Goal: Task Accomplishment & Management: Manage account settings

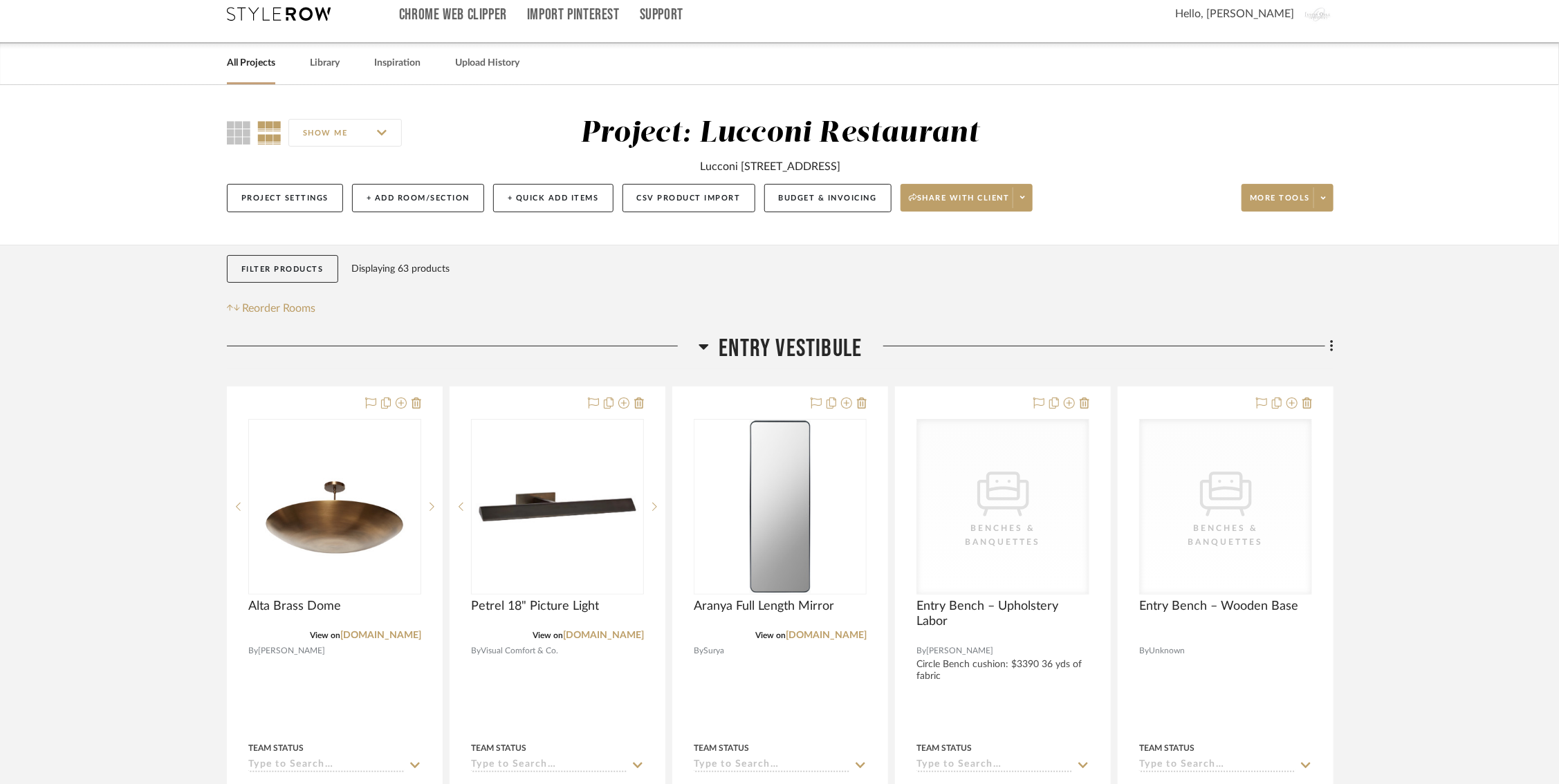
click at [260, 15] on icon at bounding box center [278, 14] width 104 height 14
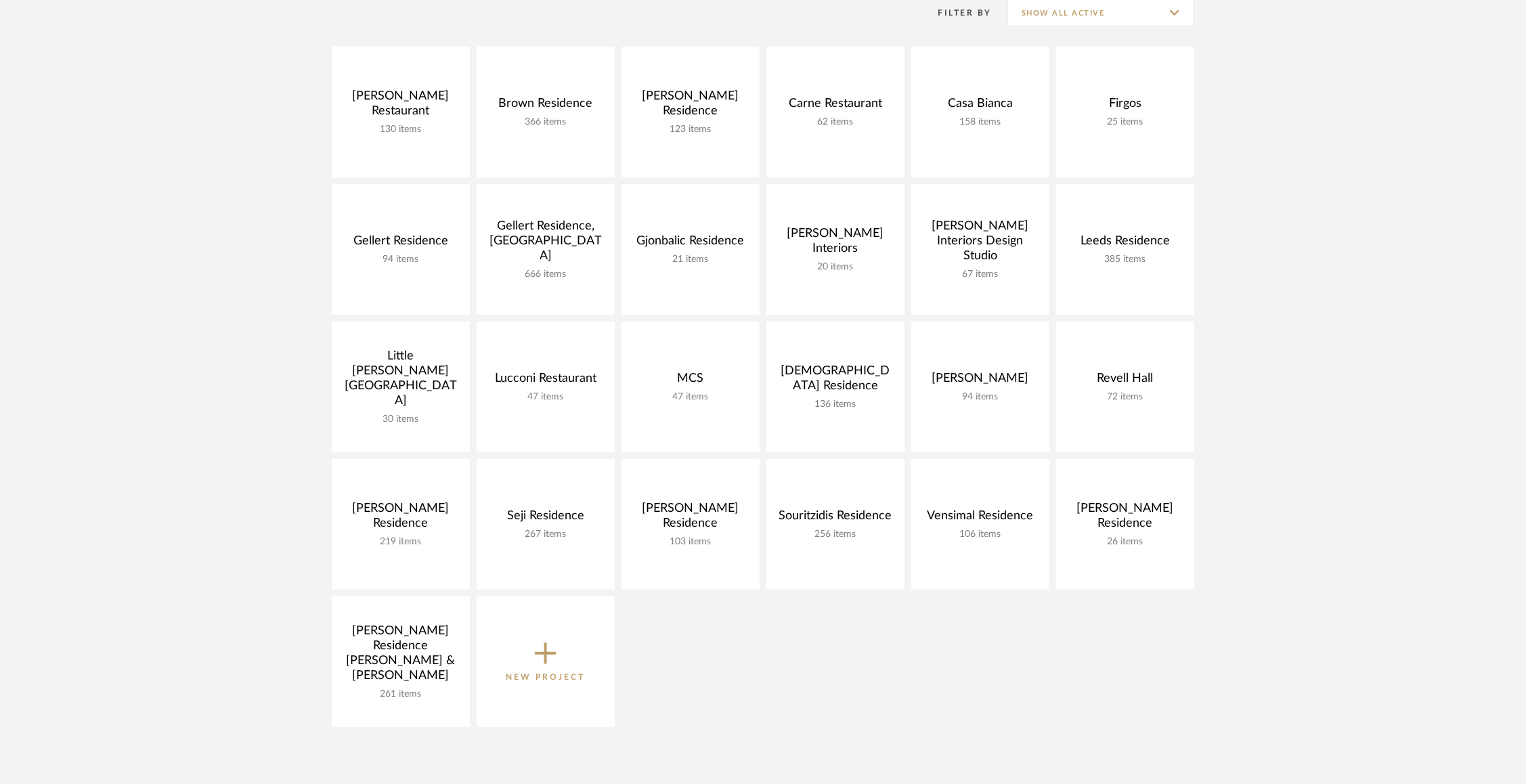
scroll to position [301, 0]
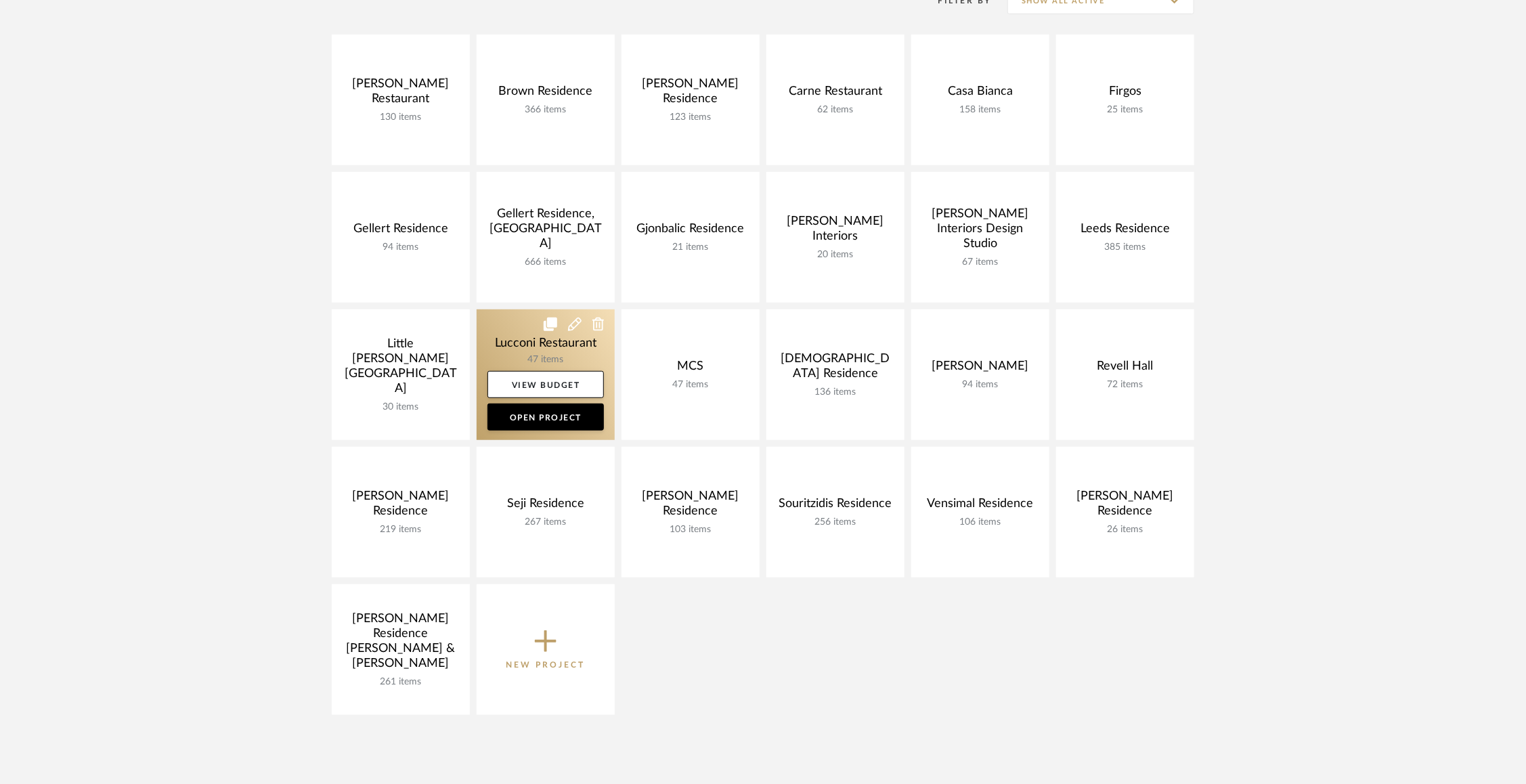
click at [483, 352] on link at bounding box center [545, 374] width 138 height 131
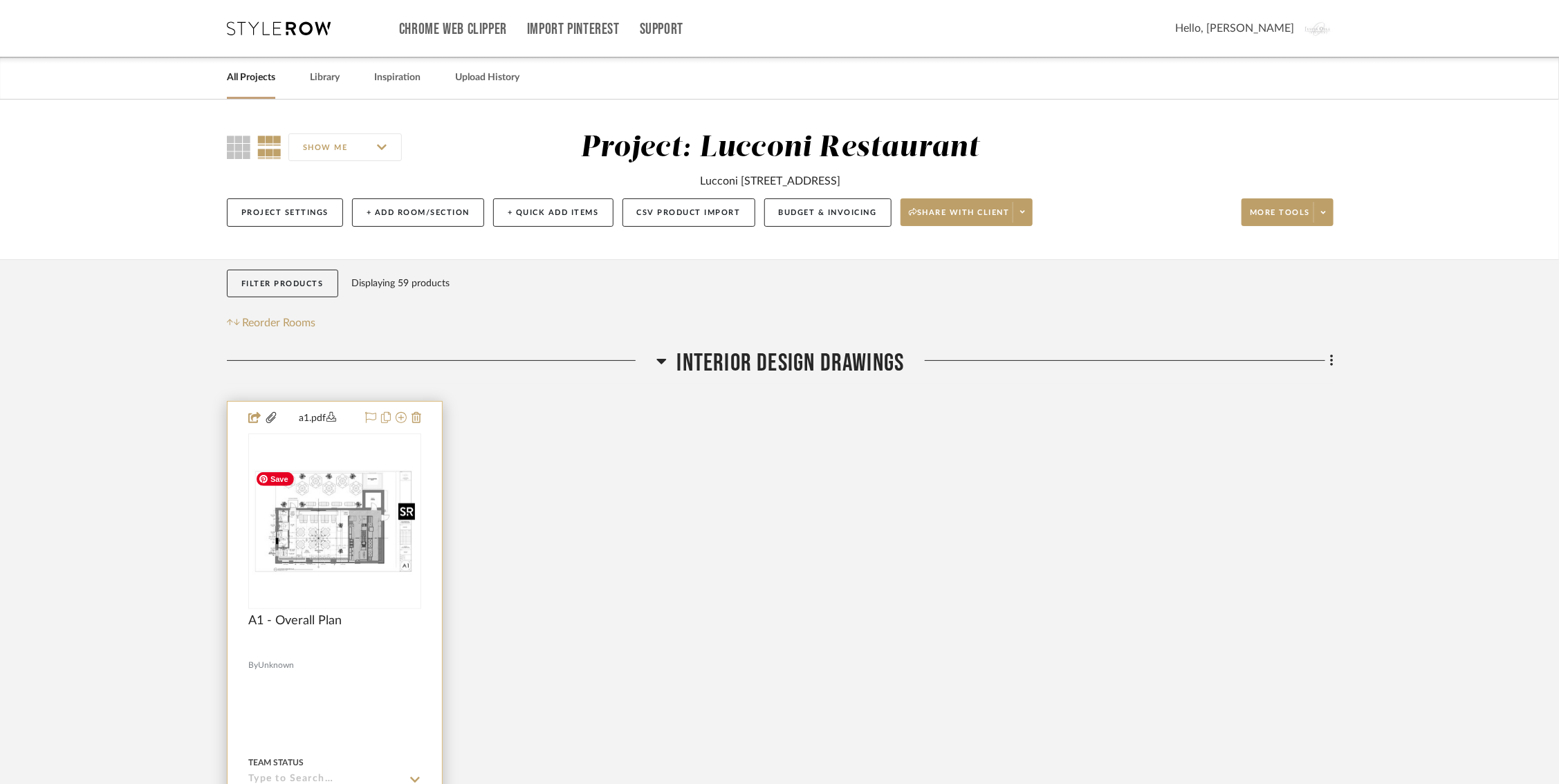
click at [313, 537] on img "0" at bounding box center [334, 522] width 170 height 110
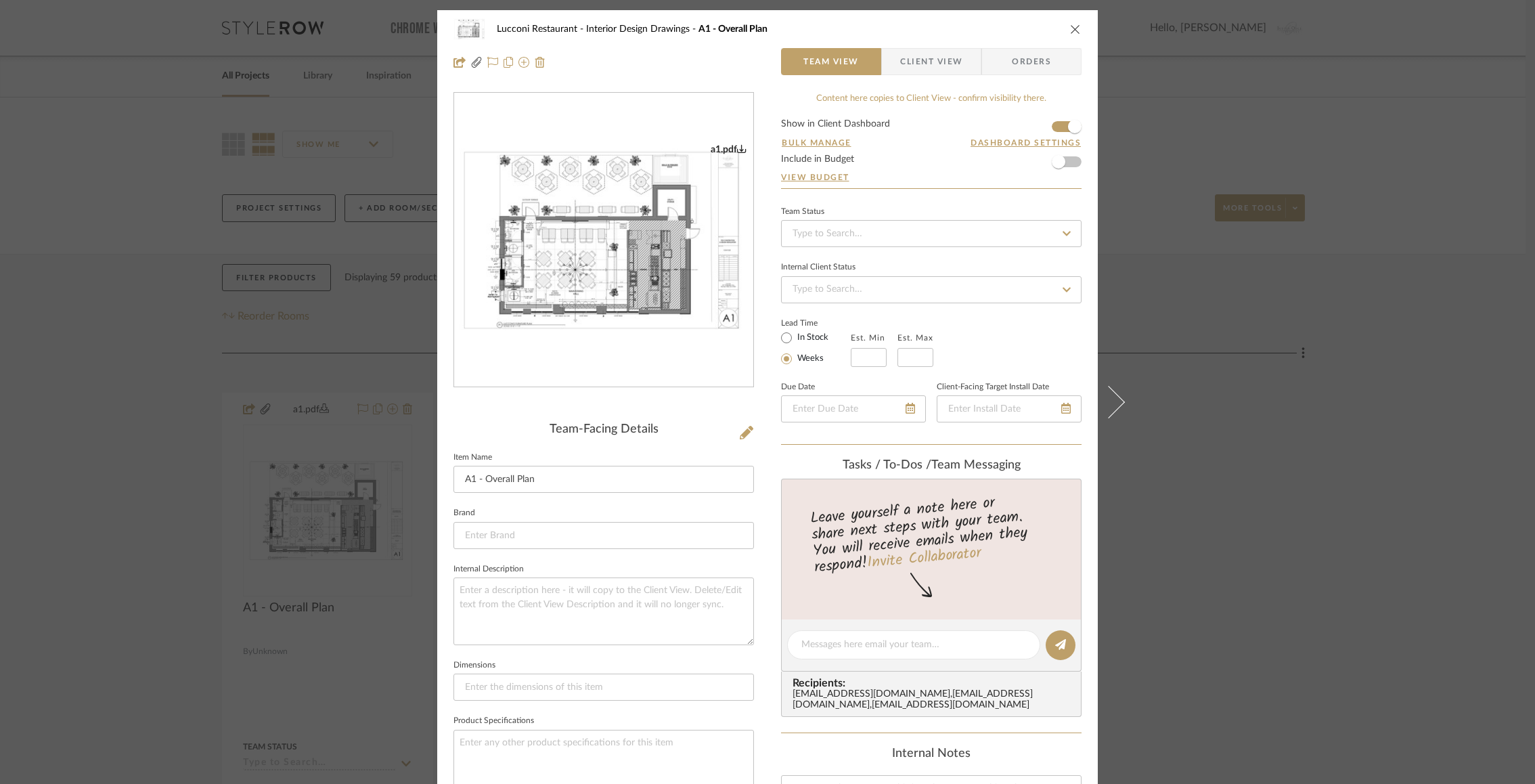
click at [1372, 178] on div "Lucconi Restaurant Interior Design Drawings A1 - Overall Plan Team View Client …" at bounding box center [768, 392] width 1535 height 784
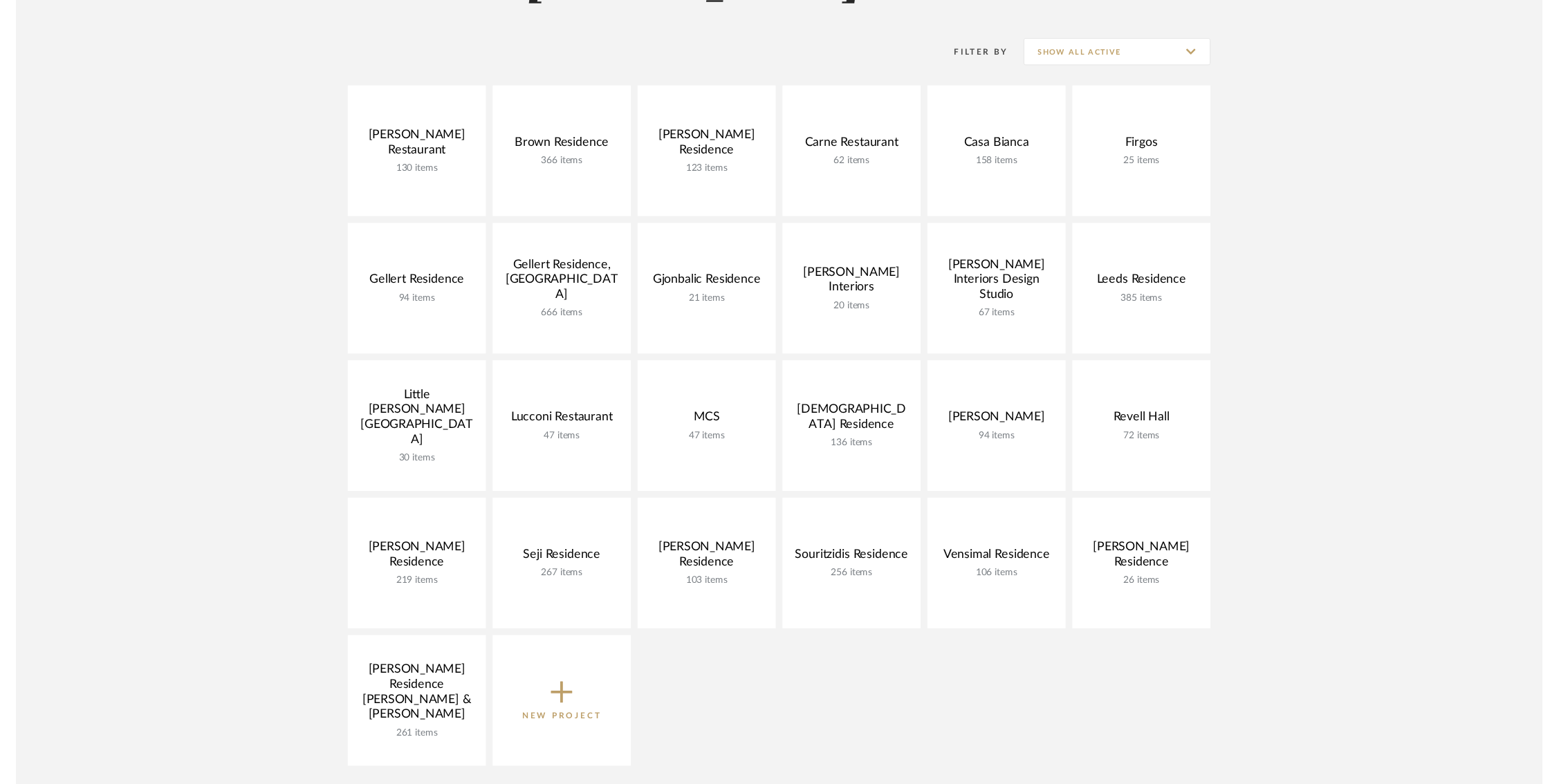
scroll to position [233, 0]
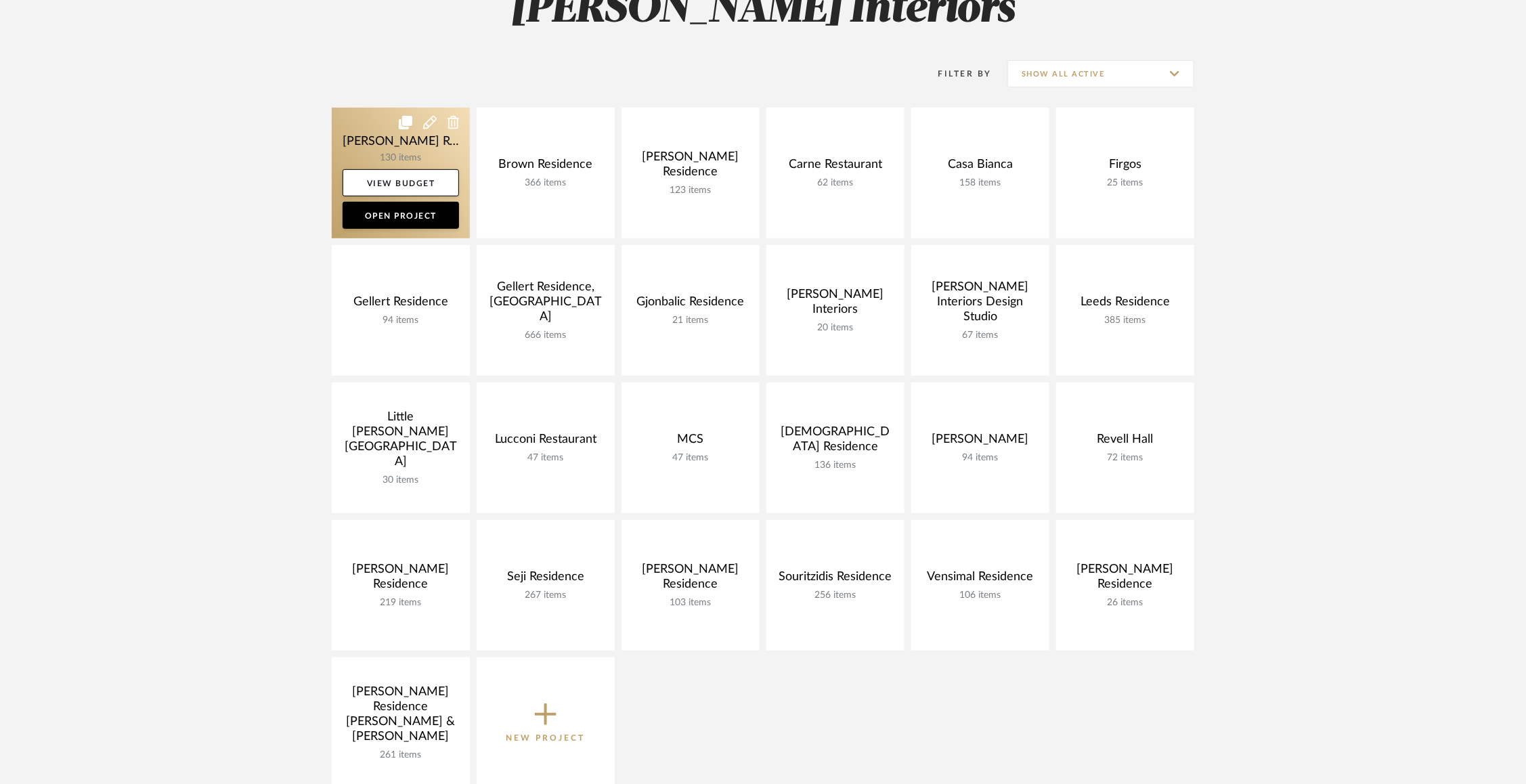
click at [373, 128] on link at bounding box center [400, 173] width 138 height 131
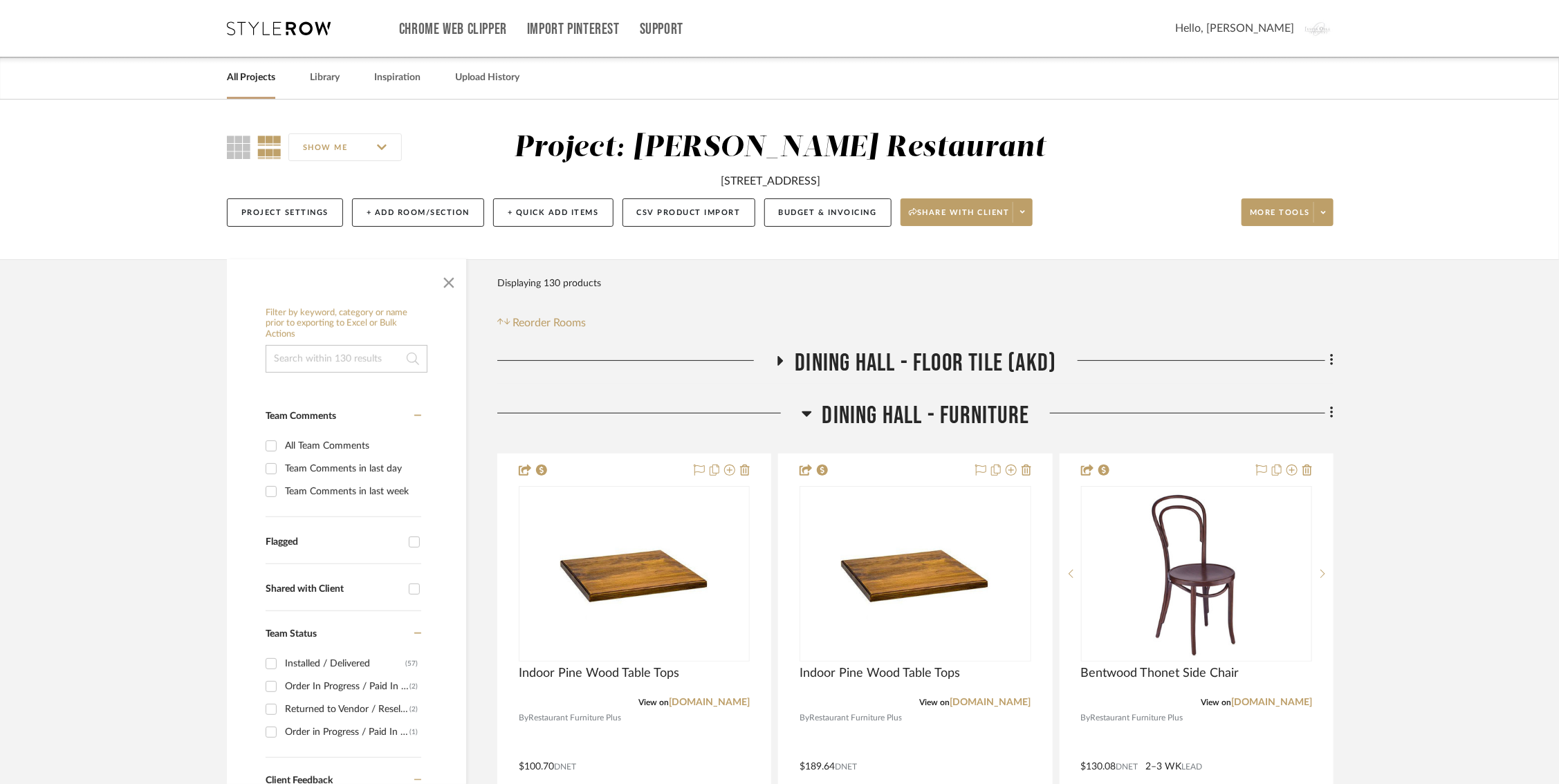
click at [720, 176] on div "[STREET_ADDRESS]" at bounding box center [770, 180] width 100 height 17
copy project-details-page "[STREET_ADDRESS] Project Settings + Add Room/Section + Quick Add Items CSV Prod…"
click at [265, 24] on icon at bounding box center [278, 28] width 104 height 14
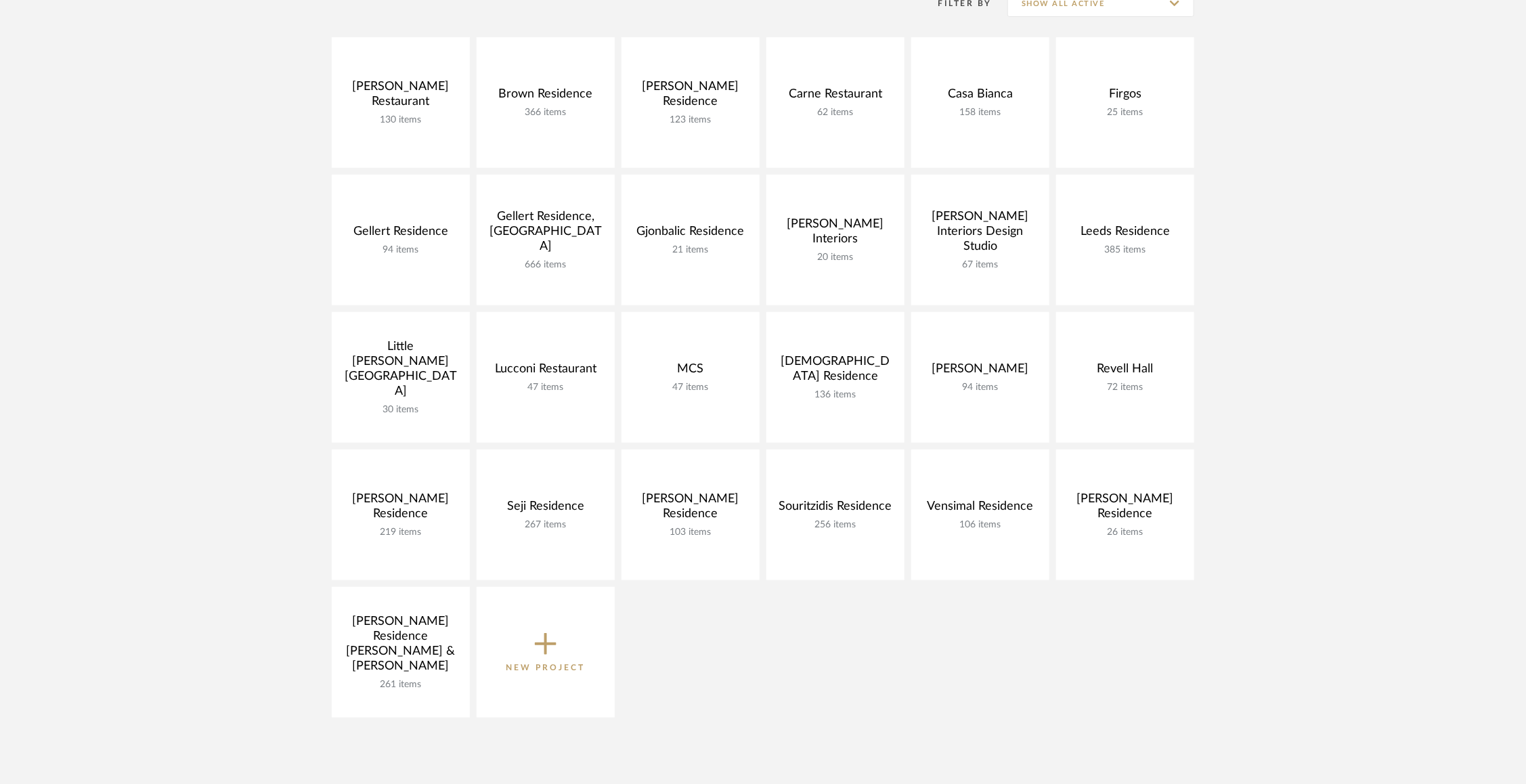
scroll to position [299, 0]
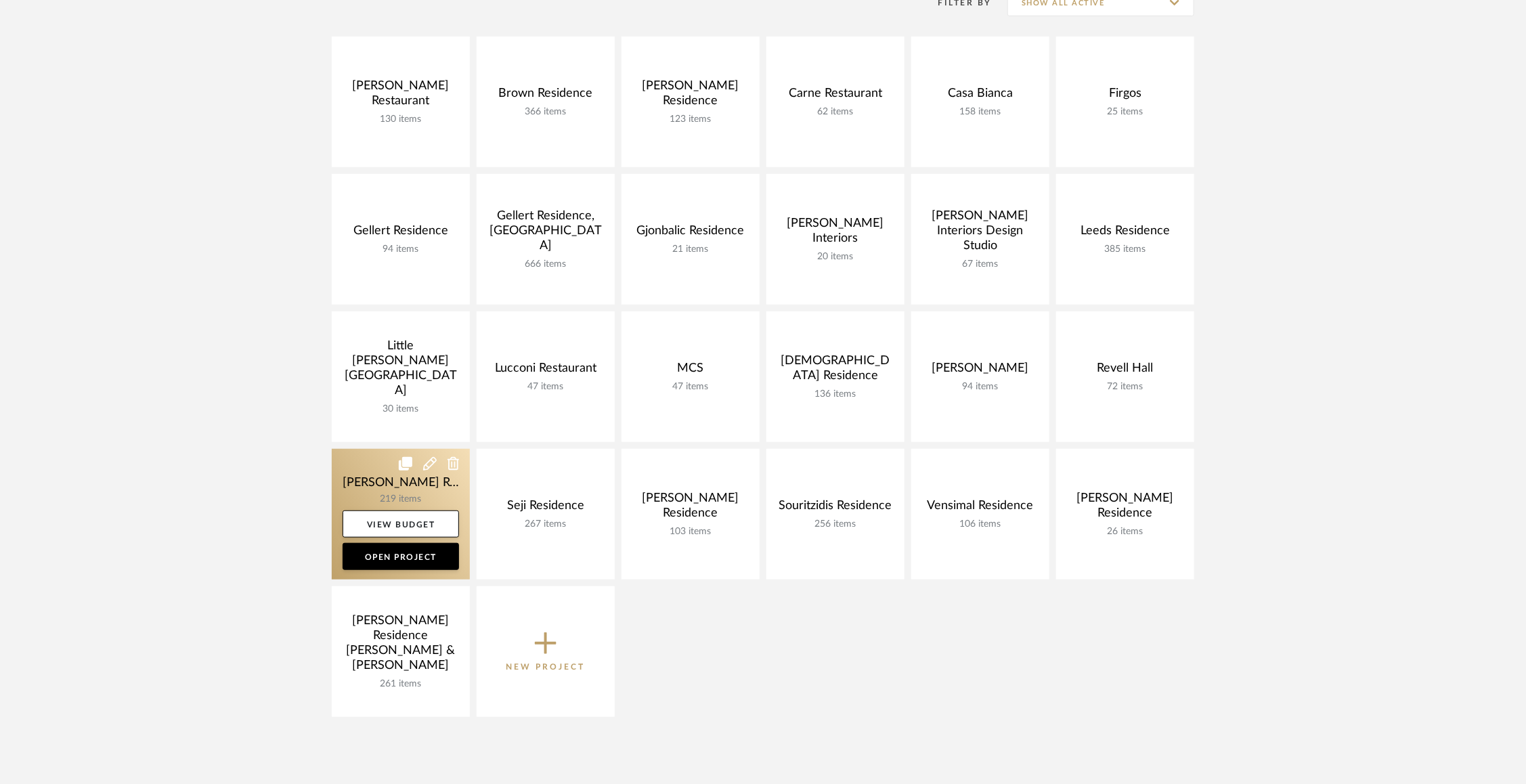
click at [352, 479] on link at bounding box center [400, 514] width 138 height 131
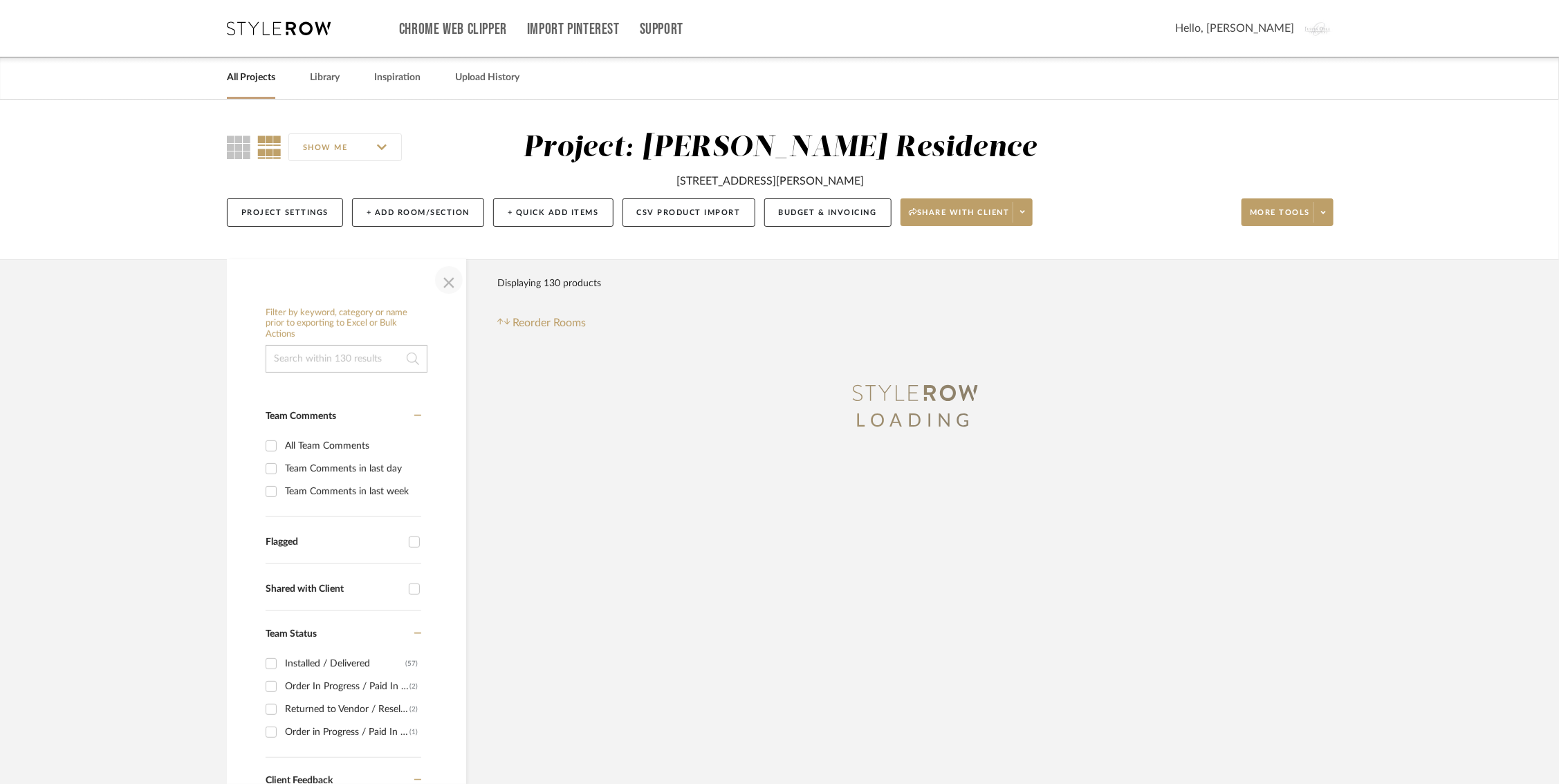
click at [447, 285] on span "button" at bounding box center [448, 279] width 33 height 33
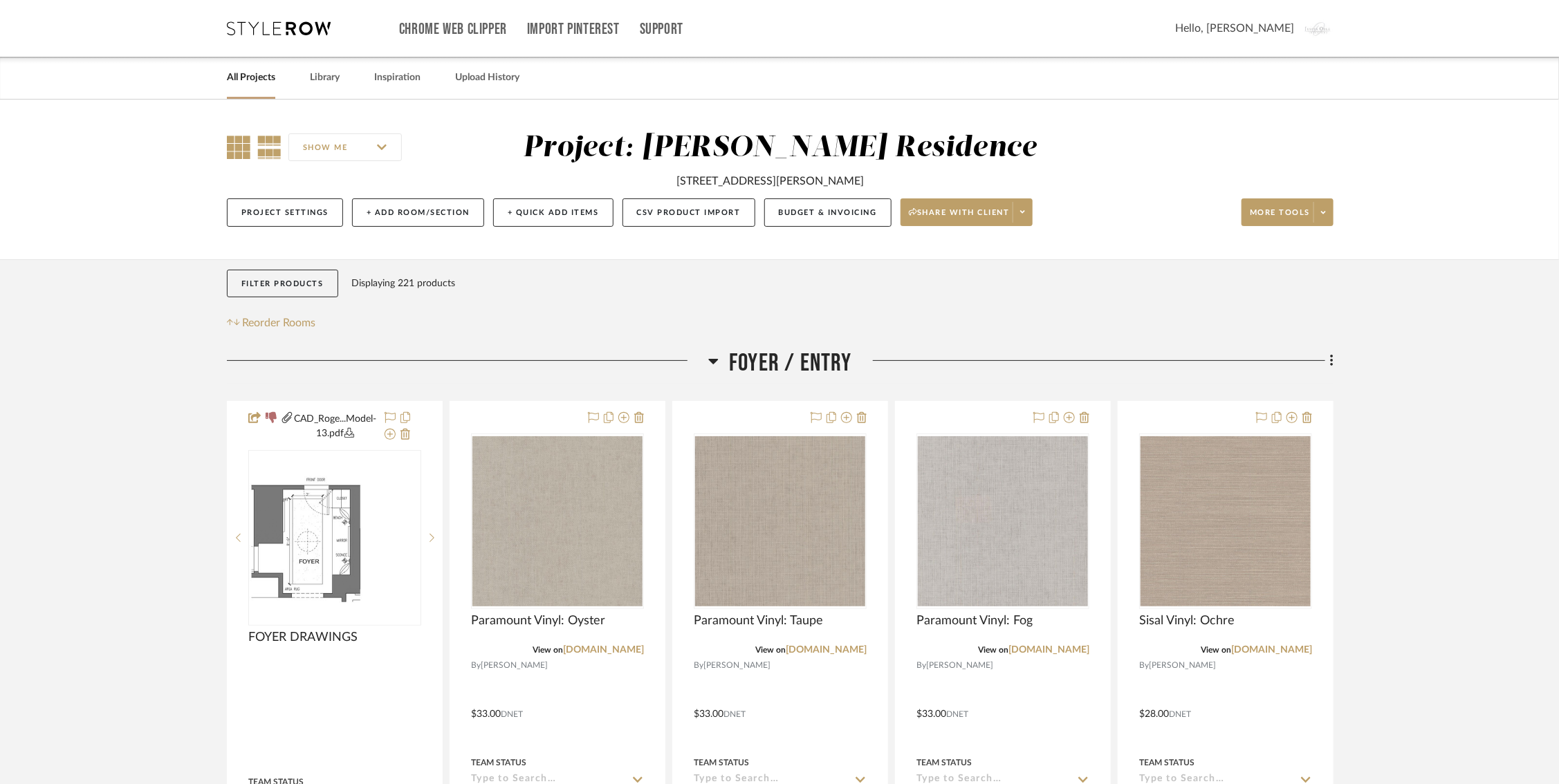
click at [243, 150] on icon at bounding box center [238, 147] width 23 height 23
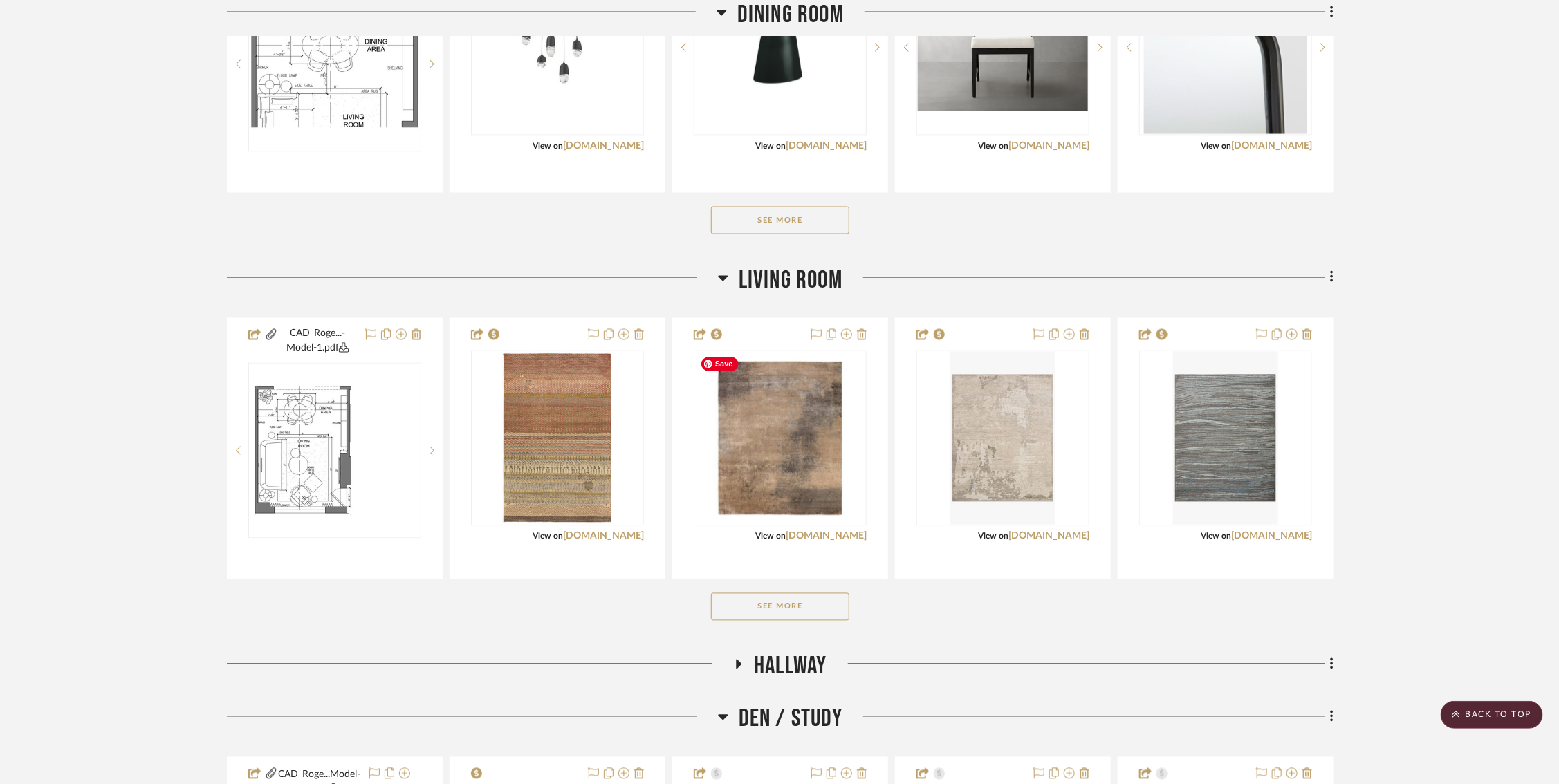
scroll to position [1280, 0]
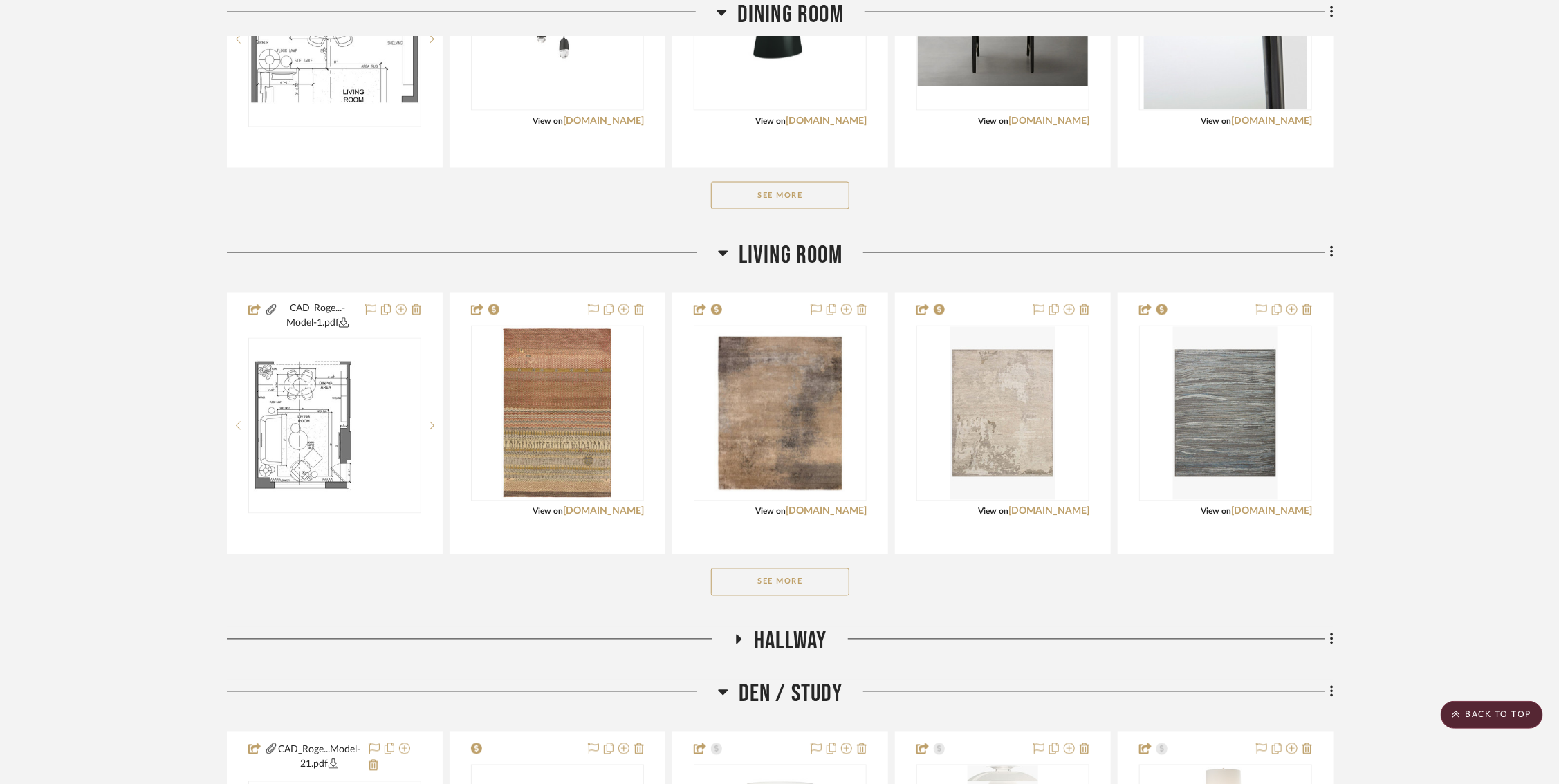
click at [769, 585] on button "See More" at bounding box center [780, 581] width 139 height 28
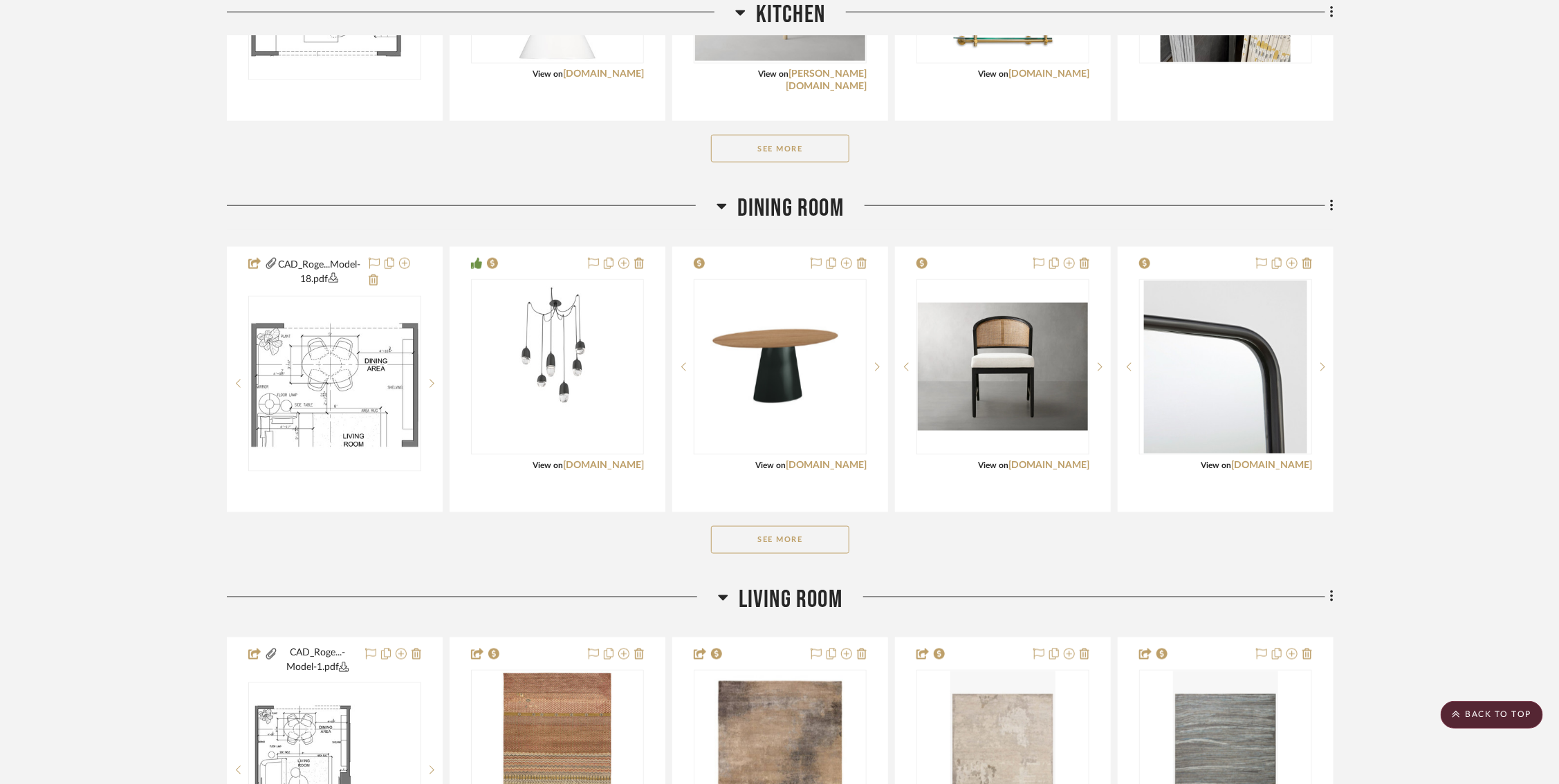
scroll to position [932, 0]
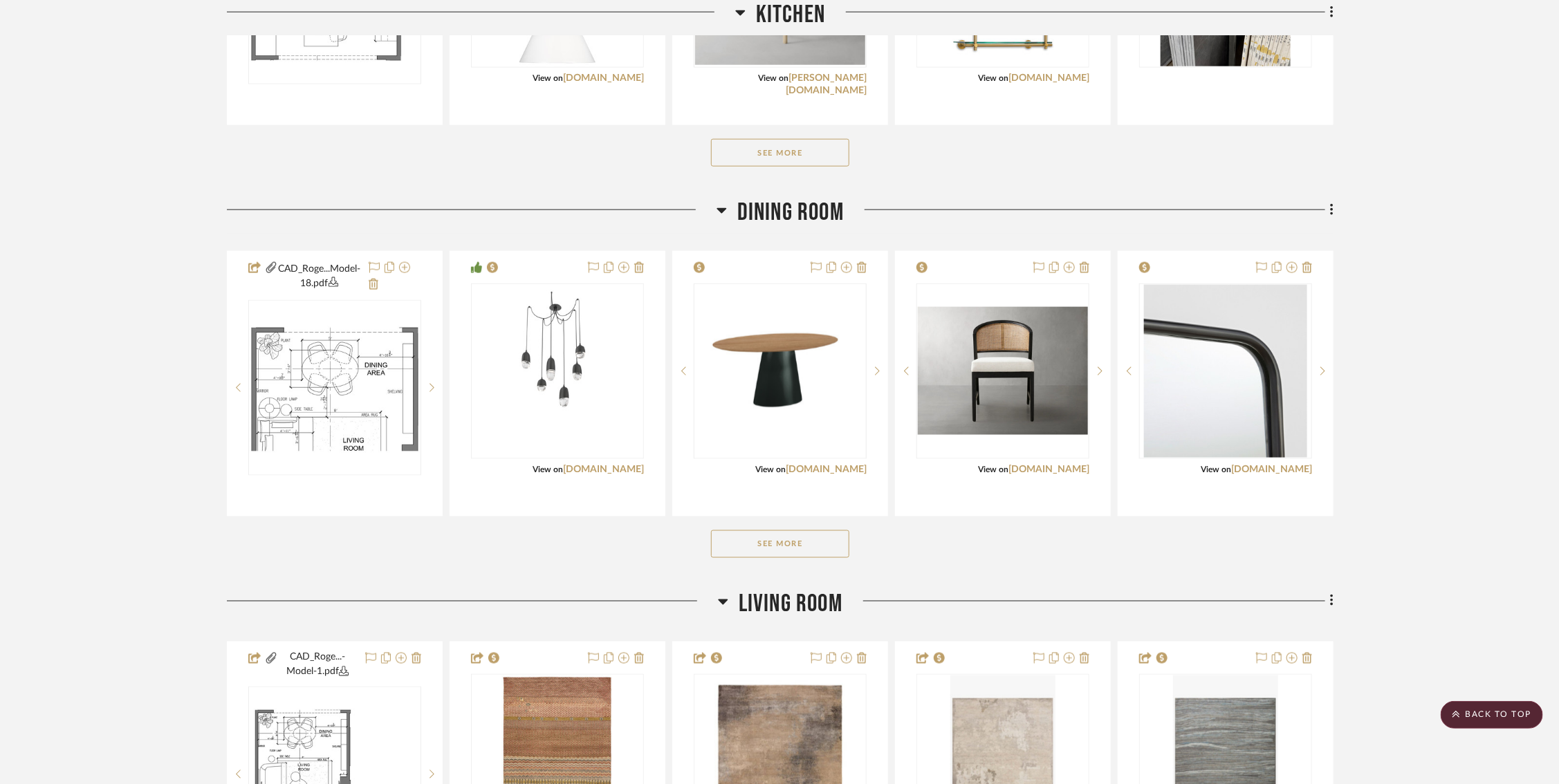
click at [765, 544] on button "See More" at bounding box center [780, 543] width 139 height 28
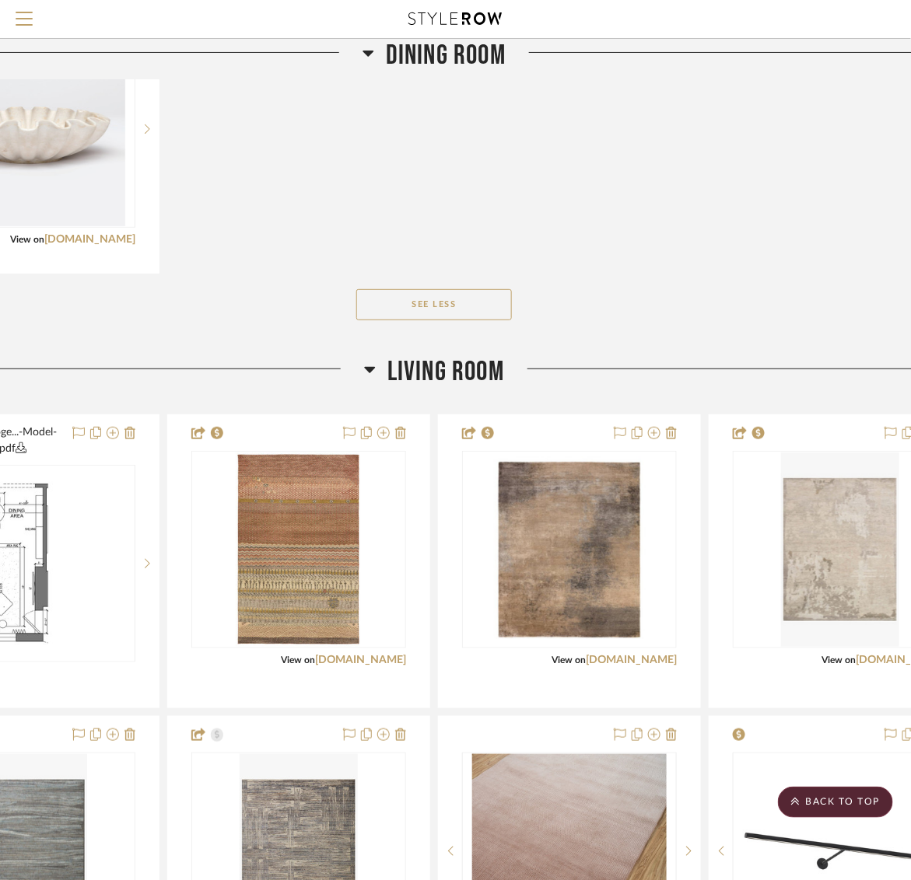
scroll to position [1904, 127]
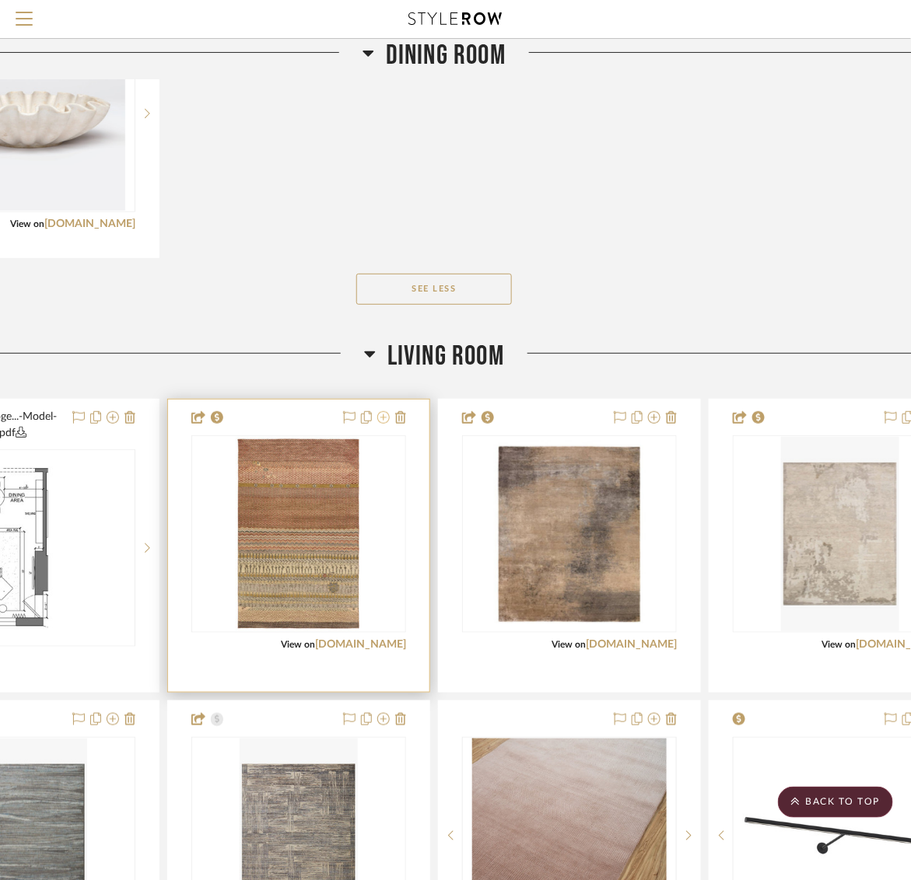
click at [383, 411] on icon at bounding box center [383, 417] width 12 height 12
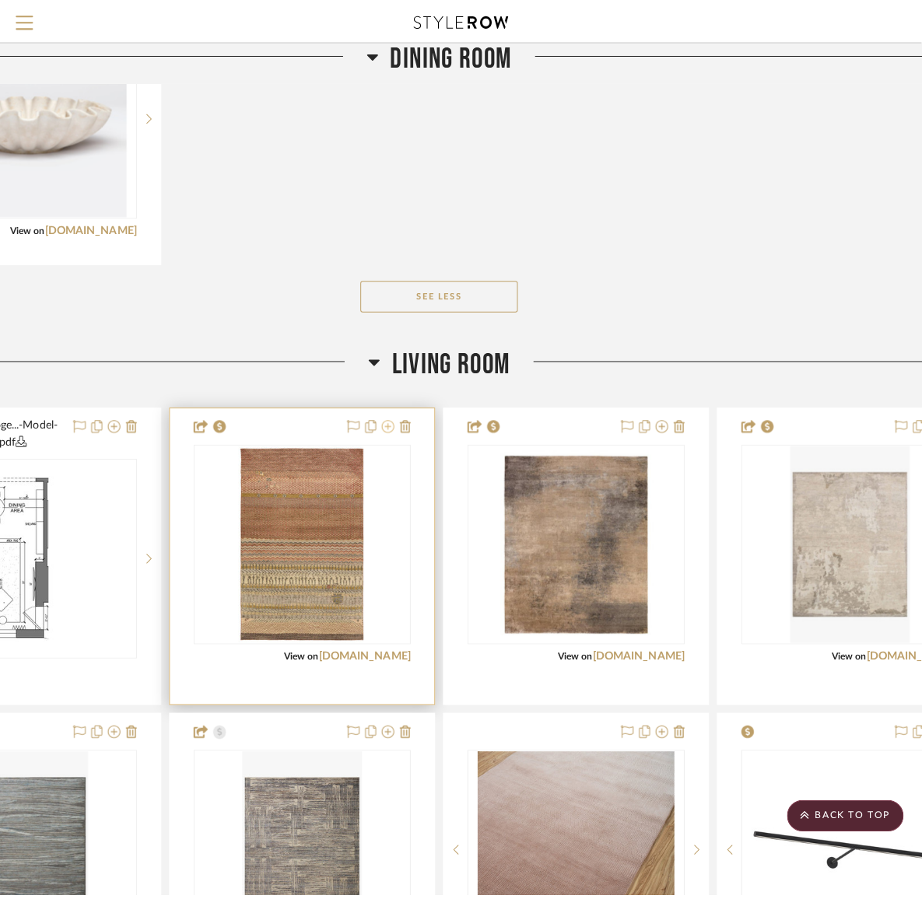
scroll to position [0, 0]
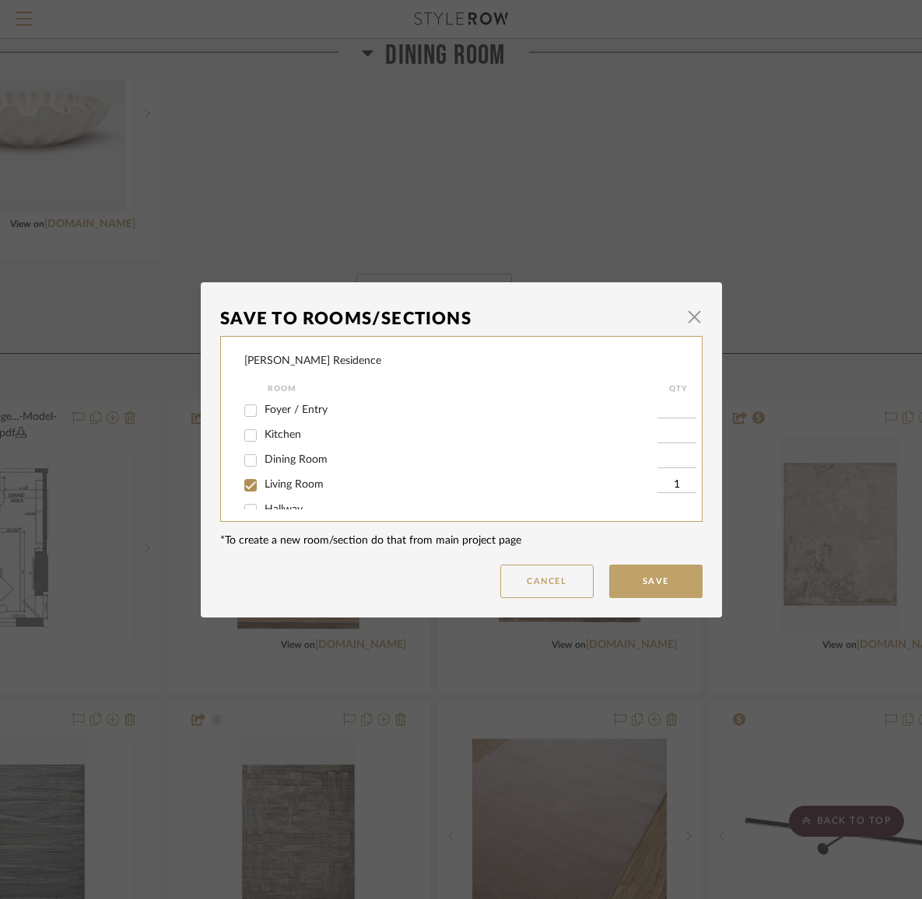
click at [247, 481] on input "Living Room" at bounding box center [250, 485] width 25 height 25
checkbox input "false"
click at [635, 579] on button "Save" at bounding box center [655, 581] width 93 height 33
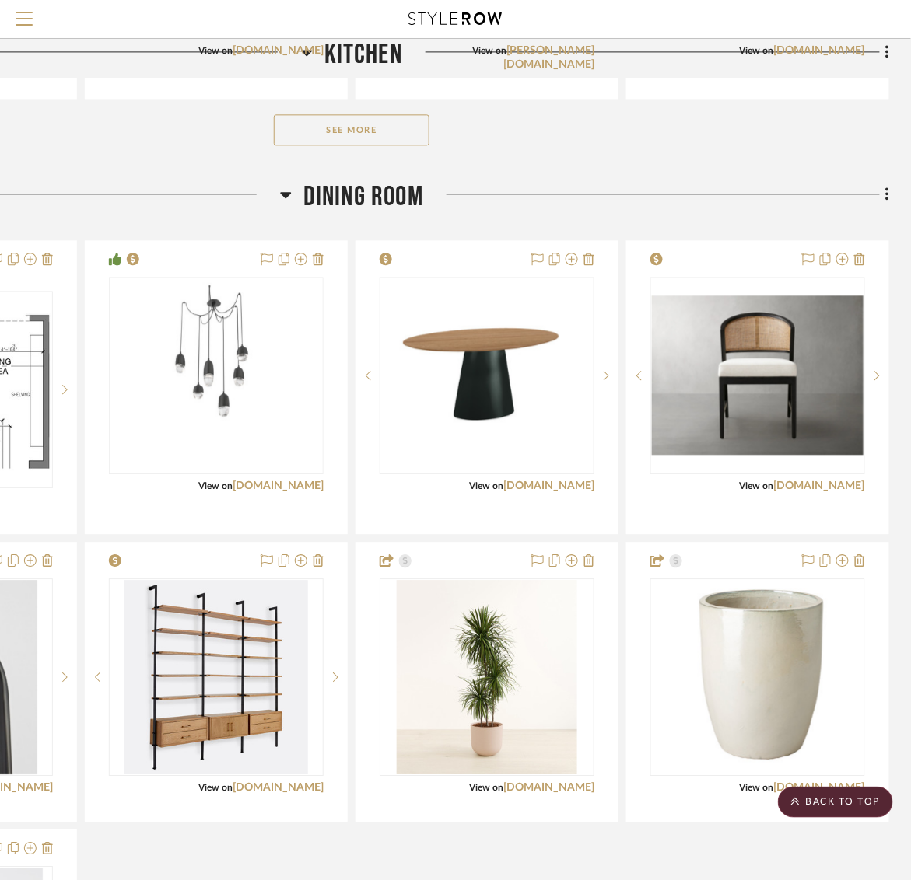
scroll to position [1015, 262]
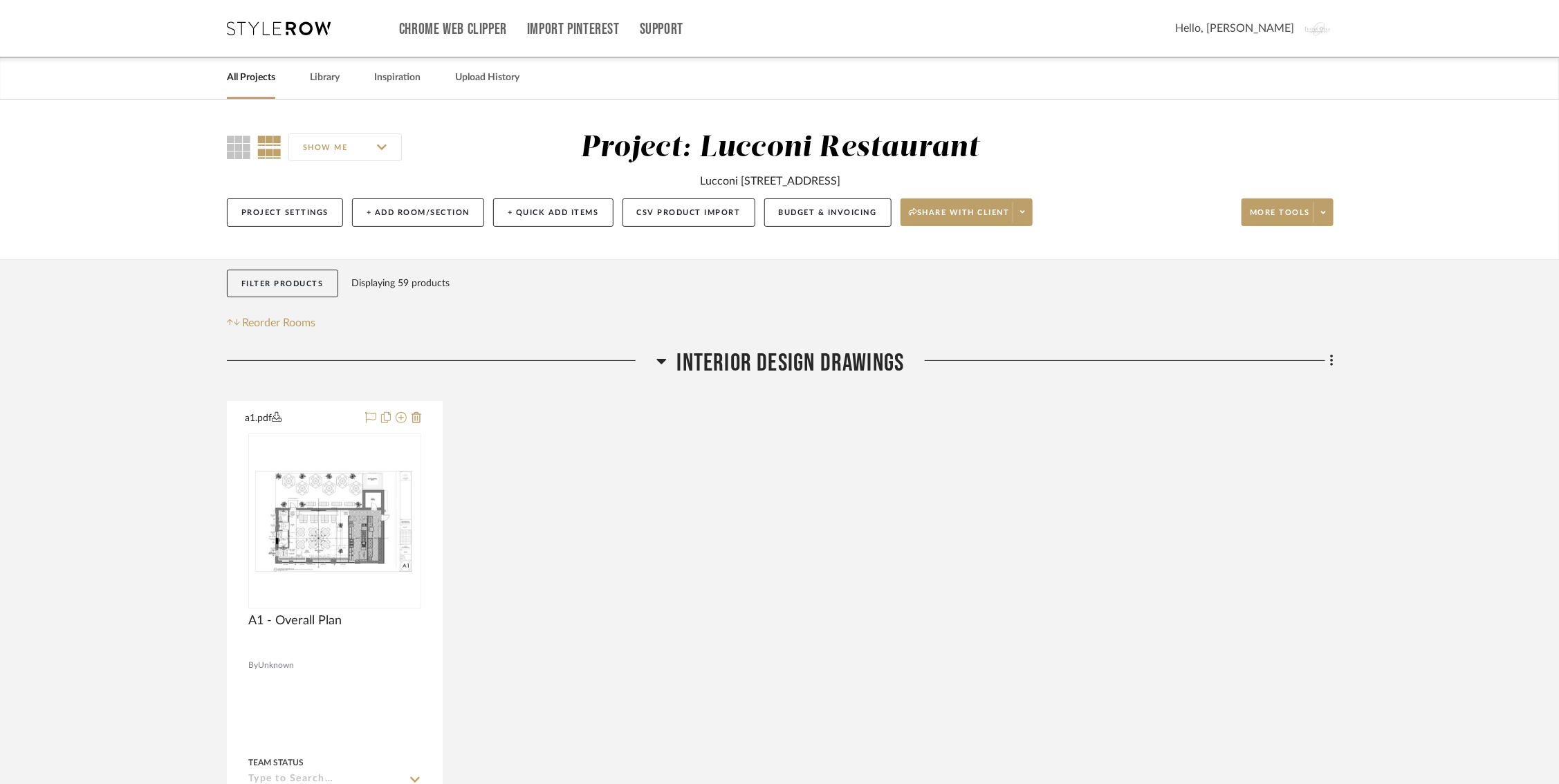
drag, startPoint x: 907, startPoint y: 173, endPoint x: 687, endPoint y: 182, distance: 220.2
click at [687, 182] on div "Lucconi [STREET_ADDRESS]" at bounding box center [780, 178] width 602 height 23
copy div "207 Ridgedale Ave, Florham Park, NJ 07932"
click at [771, 307] on div "Filter Products Displaying 59 products Reorder Rooms" at bounding box center [780, 300] width 1106 height 62
click at [260, 213] on button "Project Settings" at bounding box center [285, 212] width 117 height 28
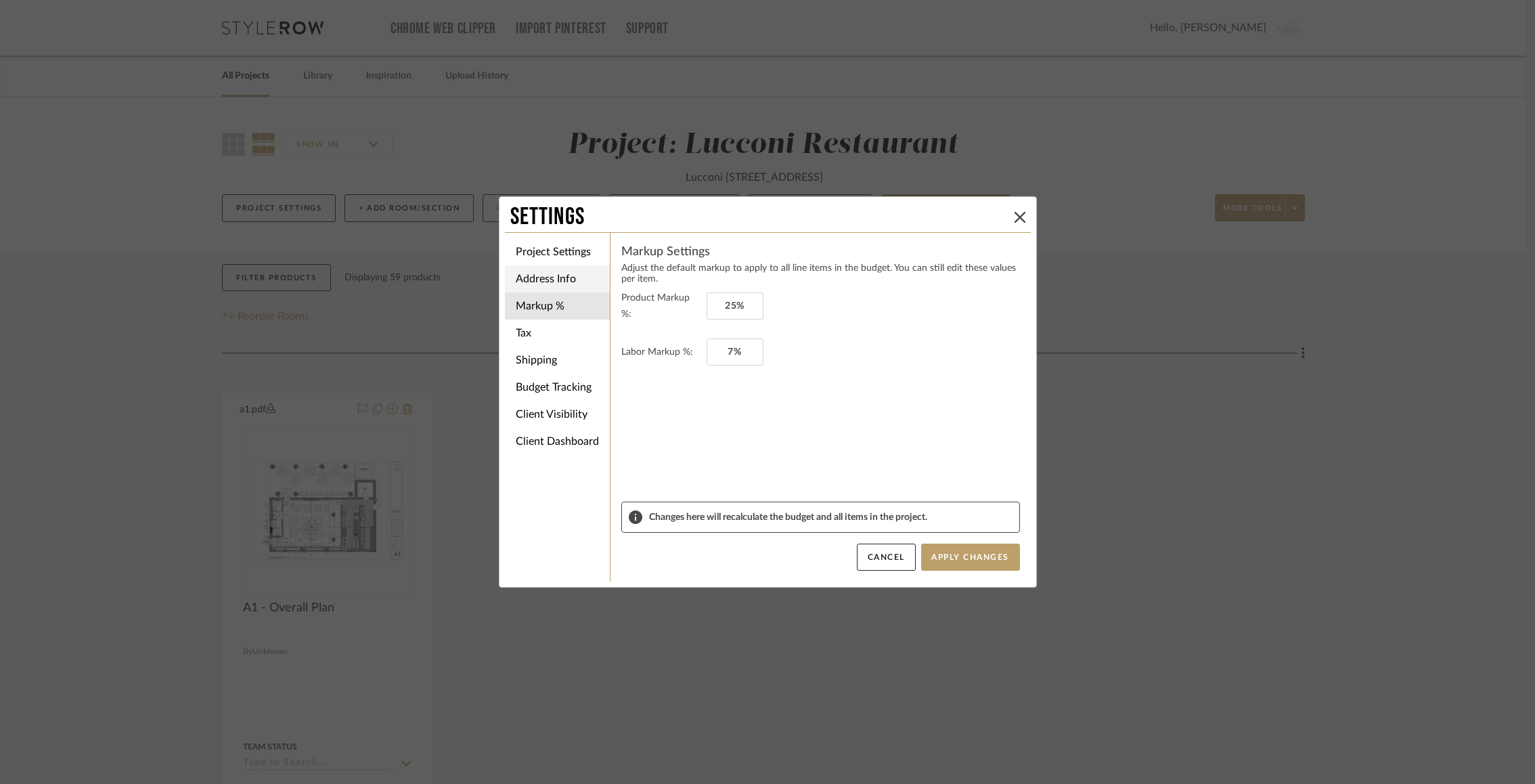
click at [567, 279] on li "Address Info" at bounding box center [557, 278] width 105 height 27
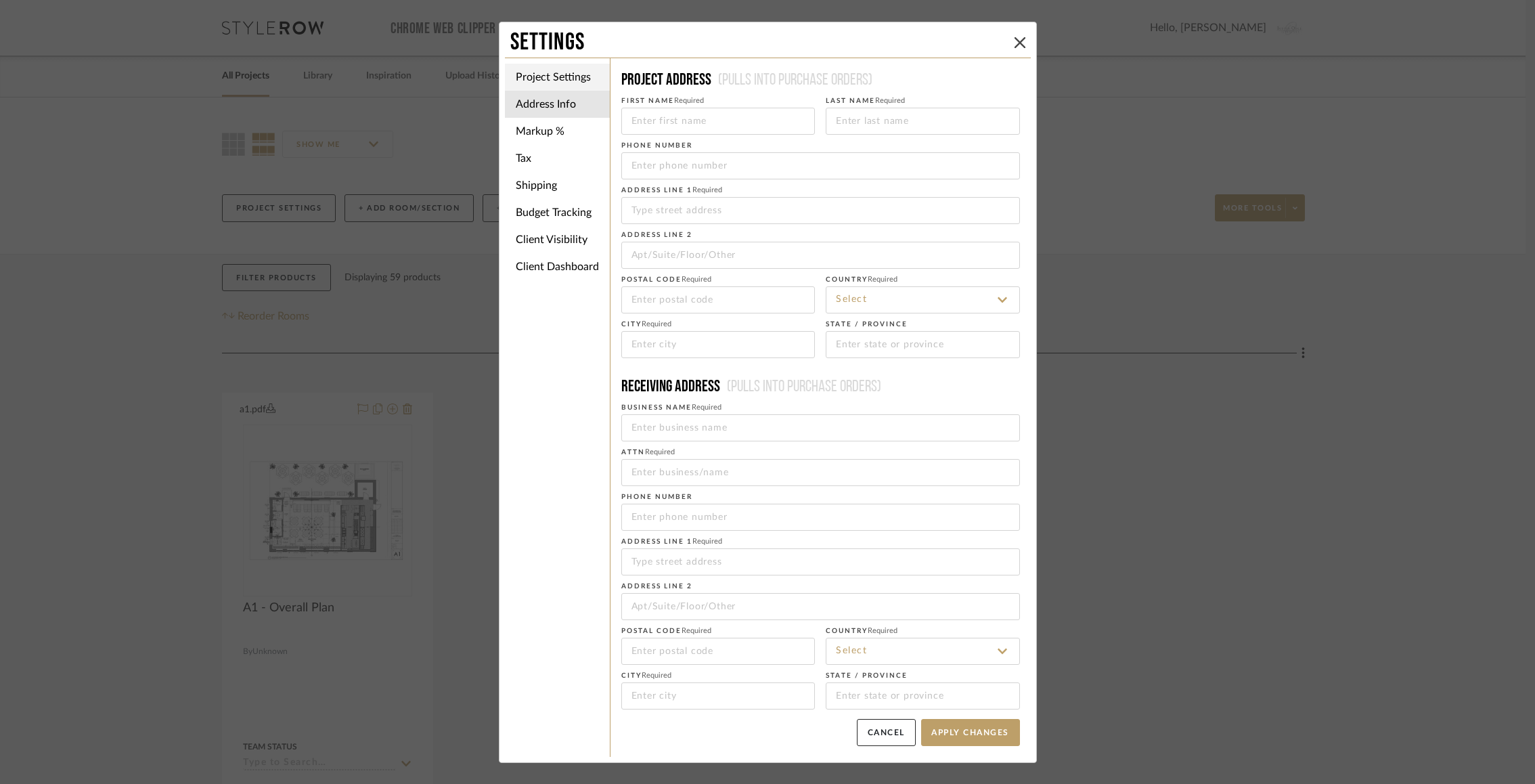
click at [541, 69] on li "Project Settings" at bounding box center [557, 77] width 105 height 27
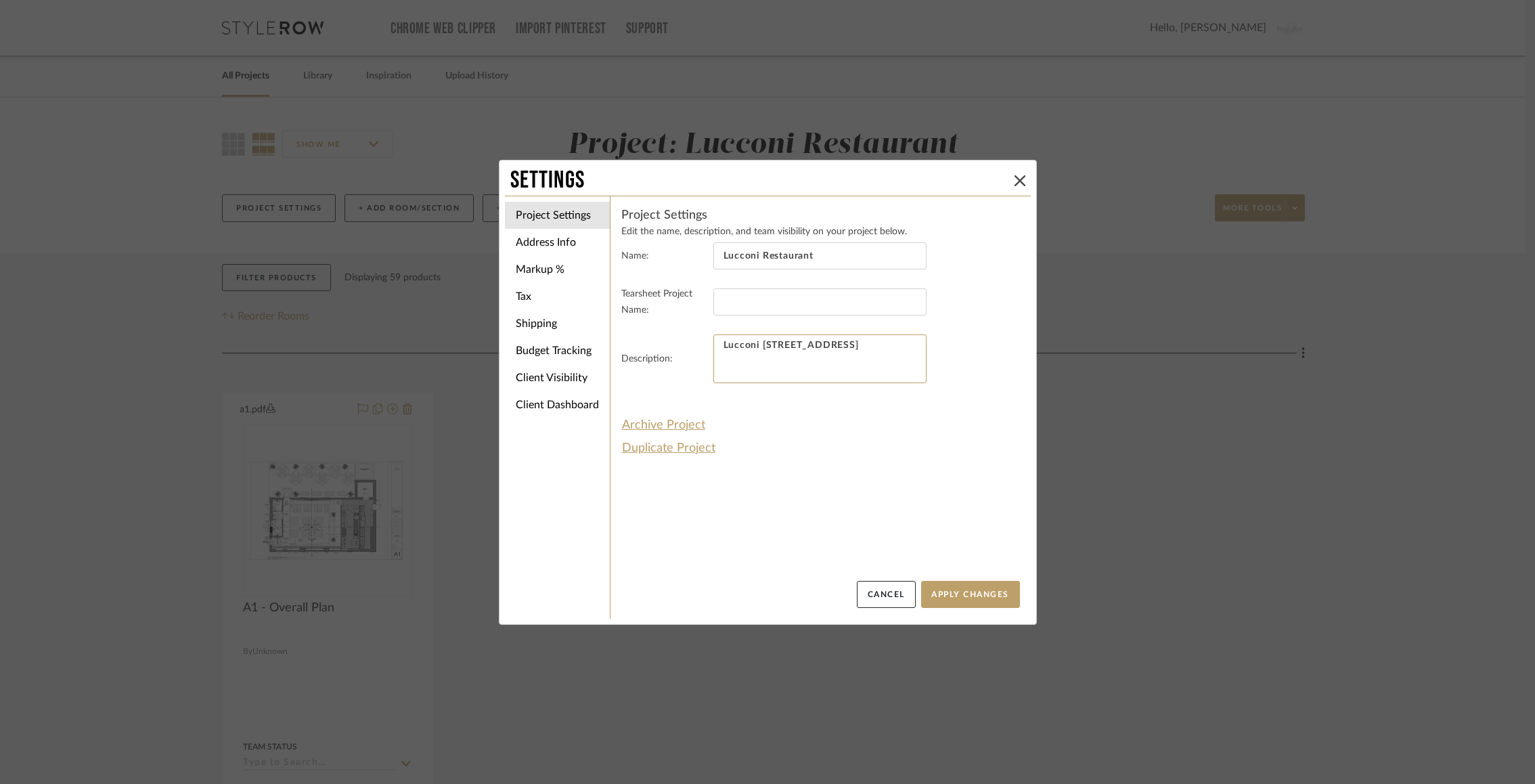
drag, startPoint x: 812, startPoint y: 352, endPoint x: 638, endPoint y: 299, distance: 181.9
click at [638, 299] on form "Project Settings Edit the name, description, and team visibility on your projec…" at bounding box center [821, 303] width 399 height 192
click at [796, 368] on textarea "Lucconi [STREET_ADDRESS]" at bounding box center [820, 358] width 213 height 49
drag, startPoint x: 801, startPoint y: 368, endPoint x: 757, endPoint y: 349, distance: 47.9
click at [757, 349] on textarea "Lucconi [STREET_ADDRESS]" at bounding box center [820, 358] width 213 height 49
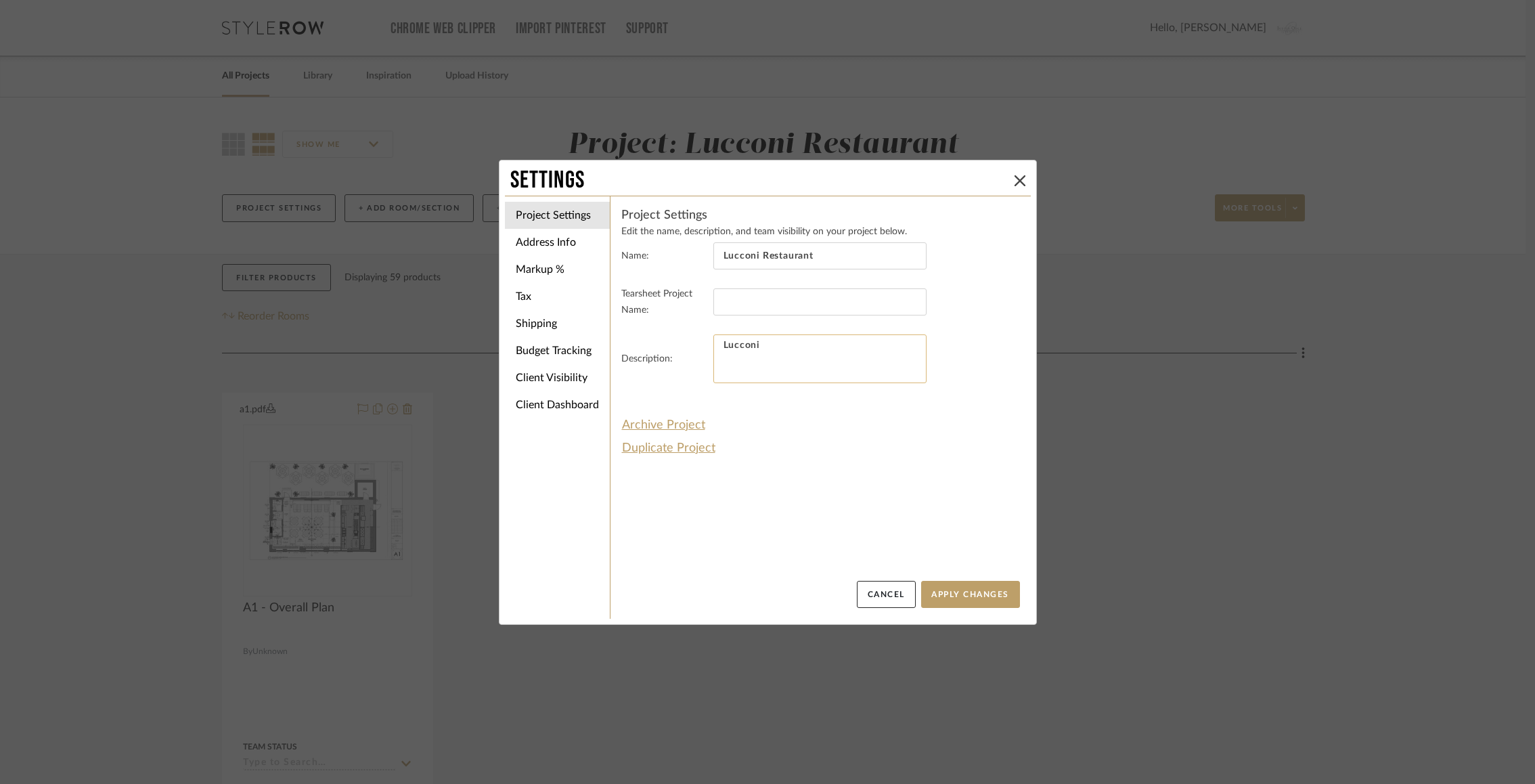
paste textarea "531 Route 10, Whippany, NJ, 07981"
type textarea "Lucconi 531 Route 10, Whippany, NJ, 07981"
click at [951, 459] on settings-project "Project Settings Edit the name, description, and team visibility on your projec…" at bounding box center [821, 393] width 399 height 373
click at [961, 603] on button "Apply Changes" at bounding box center [970, 593] width 99 height 27
click at [1018, 182] on icon at bounding box center [1020, 180] width 10 height 10
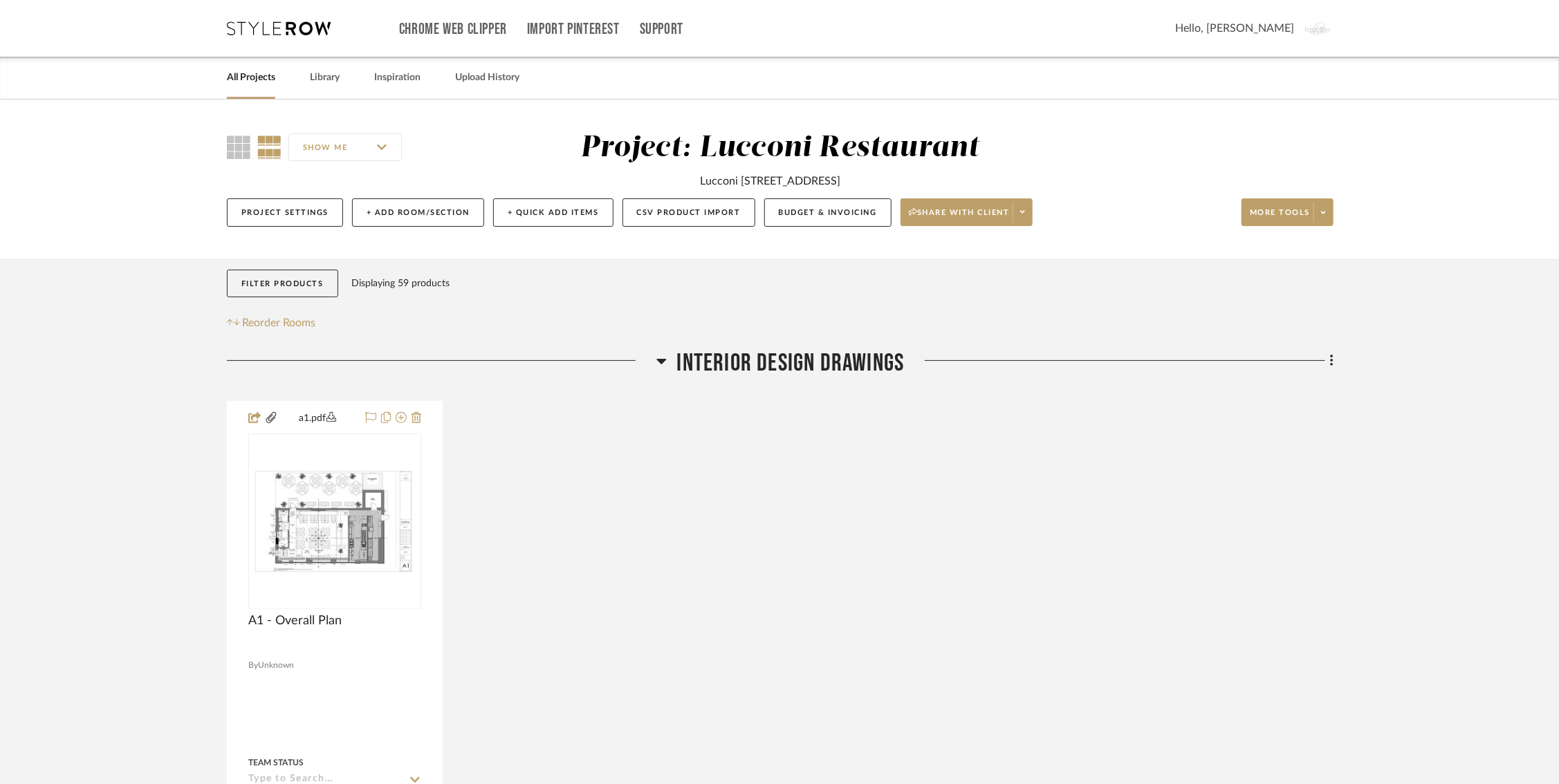
click at [262, 27] on icon at bounding box center [278, 28] width 104 height 14
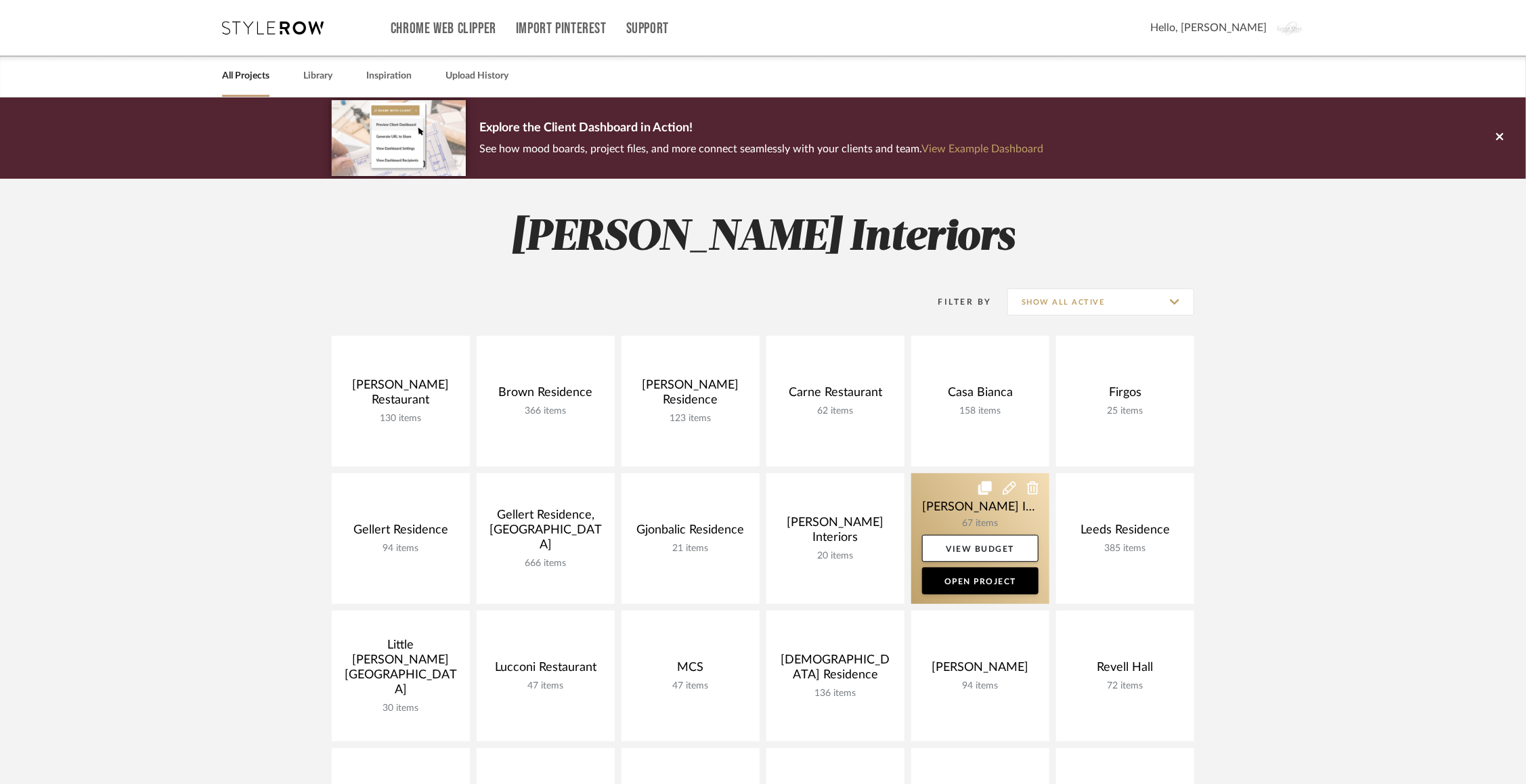
click at [931, 502] on link at bounding box center [980, 539] width 138 height 131
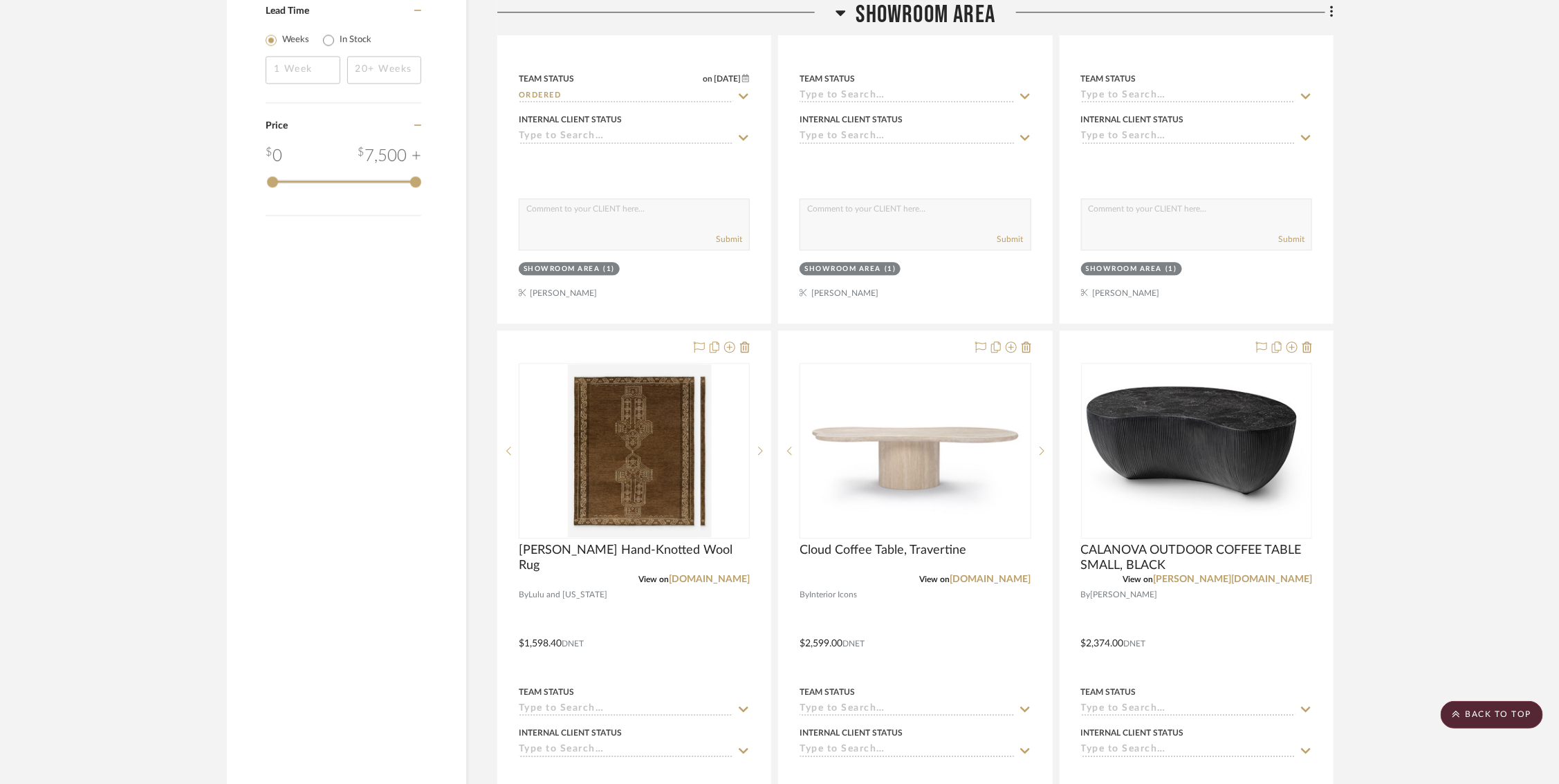
scroll to position [2012, 0]
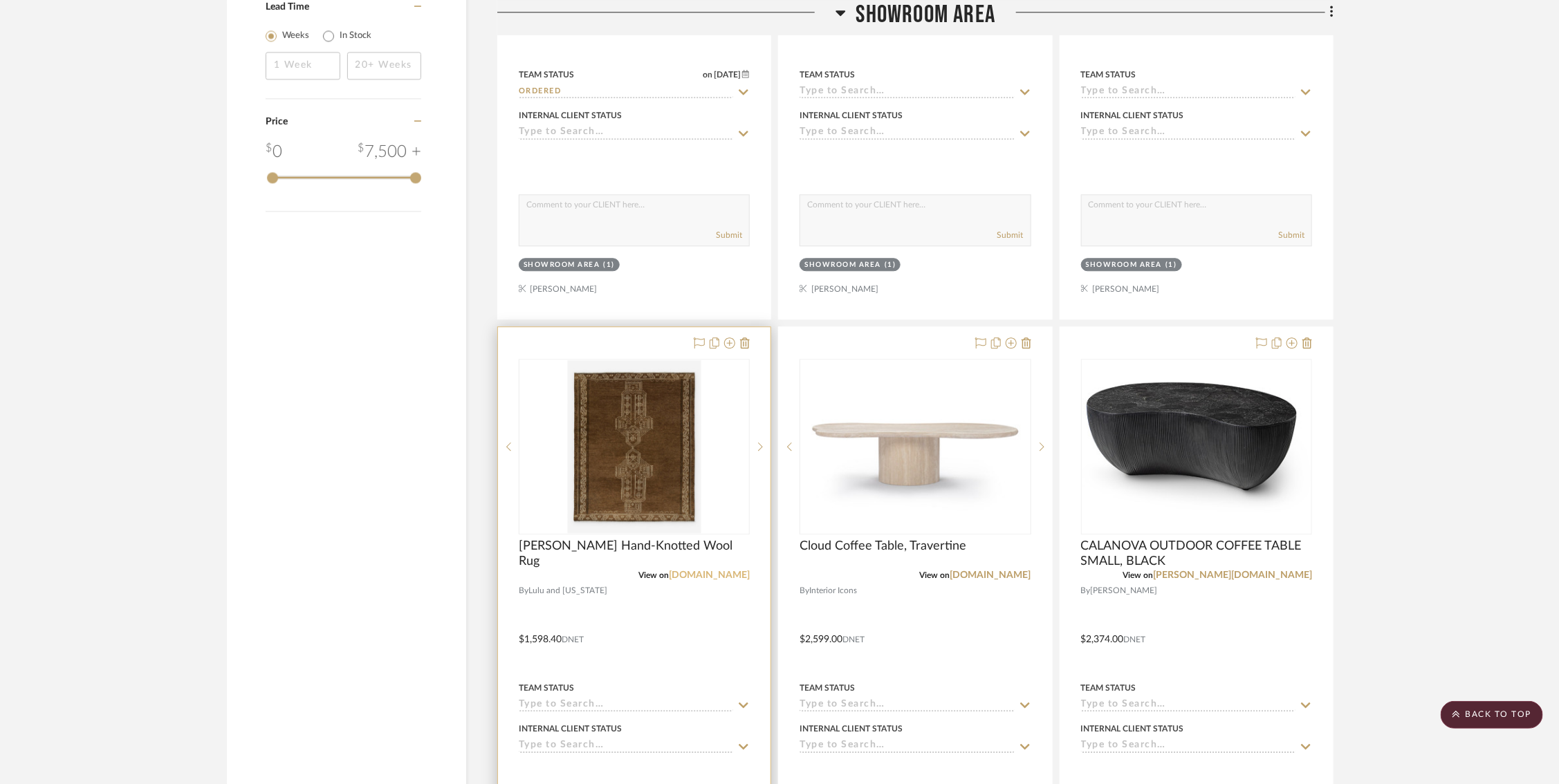
click at [693, 571] on link "luluandgeorgia.com" at bounding box center [709, 575] width 81 height 10
